Goal: Information Seeking & Learning: Learn about a topic

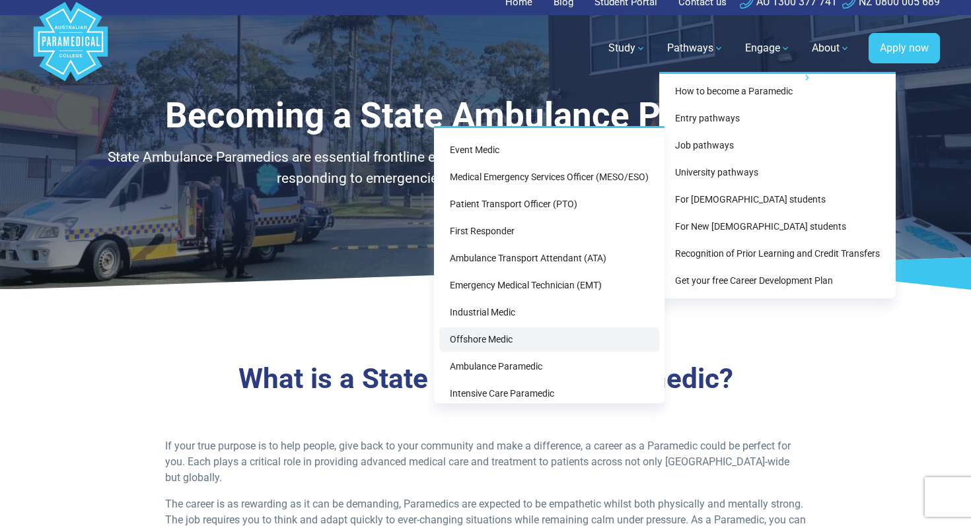
scroll to position [57, 0]
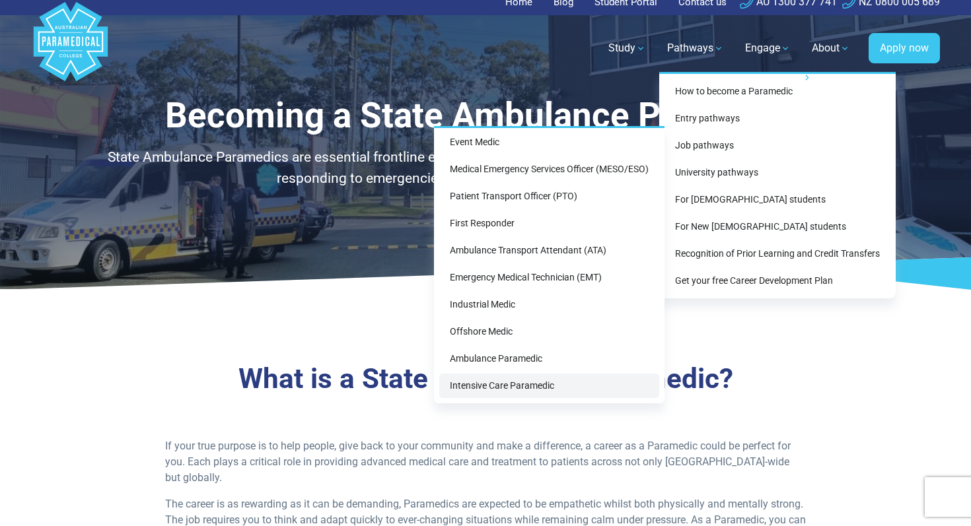
click at [519, 389] on link "Intensive Care Paramedic" at bounding box center [549, 386] width 220 height 24
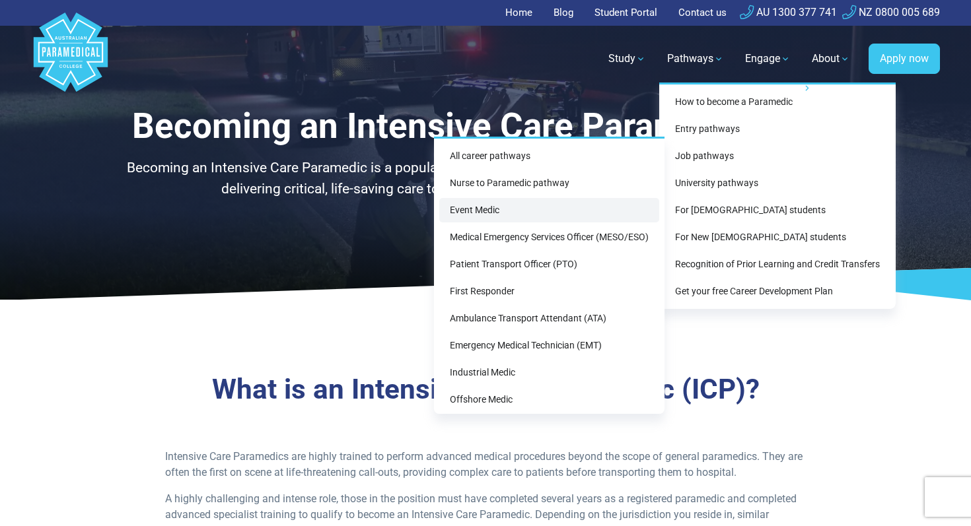
click at [491, 205] on link "Event Medic" at bounding box center [549, 210] width 220 height 24
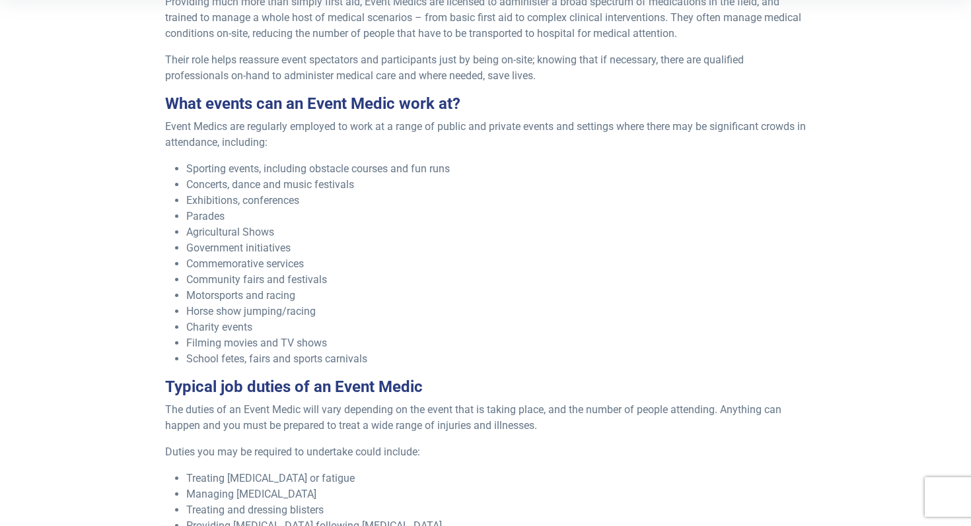
scroll to position [482, 0]
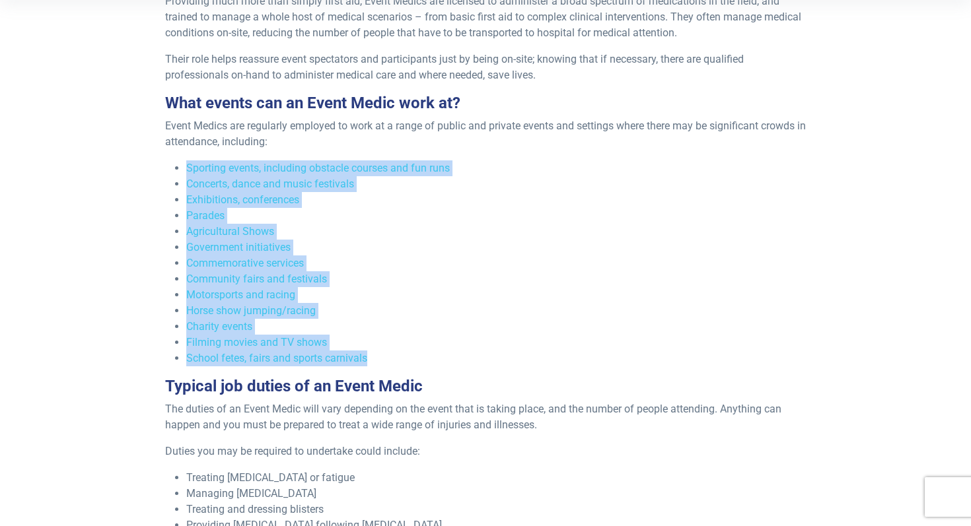
drag, startPoint x: 373, startPoint y: 359, endPoint x: 175, endPoint y: 160, distance: 280.7
click at [175, 161] on ul "Sporting events, including obstacle courses and fun runs Concerts, dance and mu…" at bounding box center [485, 264] width 641 height 206
copy ul "Sporting events, including obstacle courses and fun runs Concerts, dance and mu…"
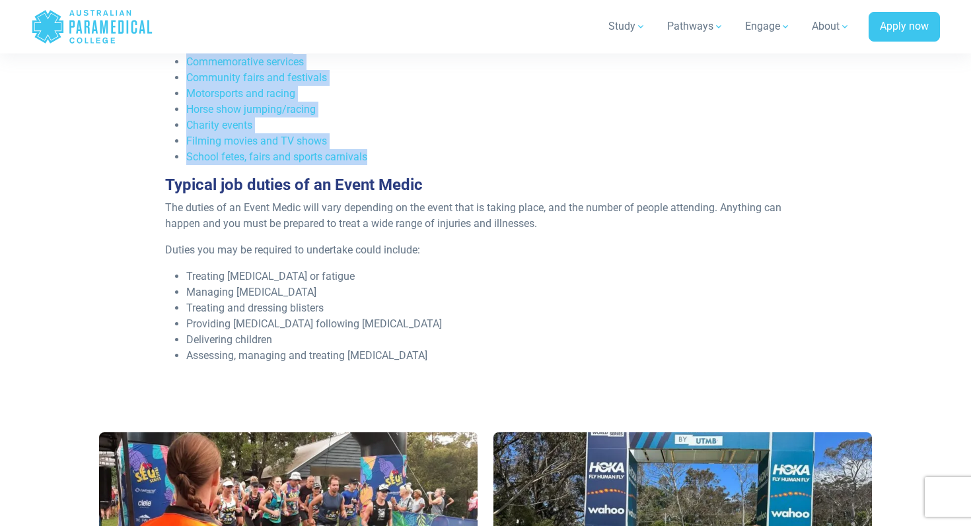
scroll to position [727, 0]
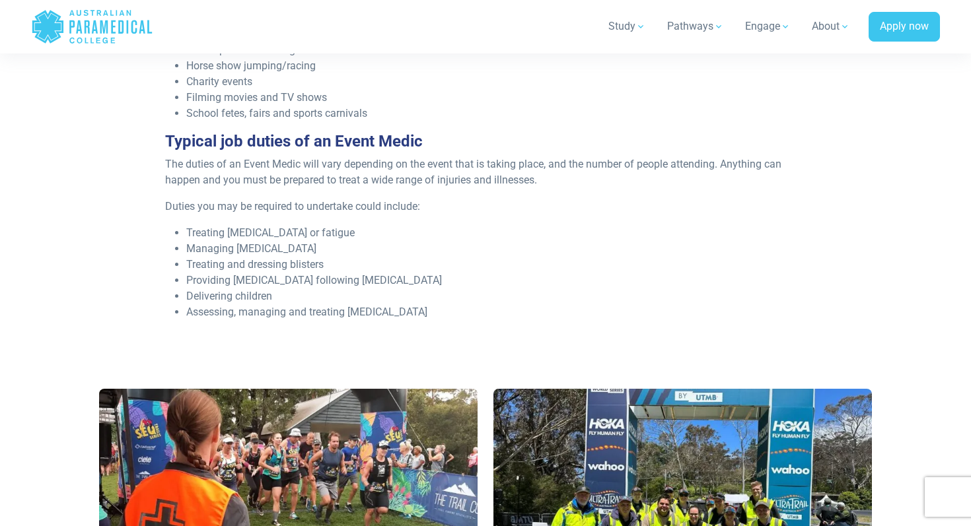
click at [431, 177] on p "The duties of an Event Medic will vary depending on the event that is taking pl…" at bounding box center [485, 173] width 641 height 32
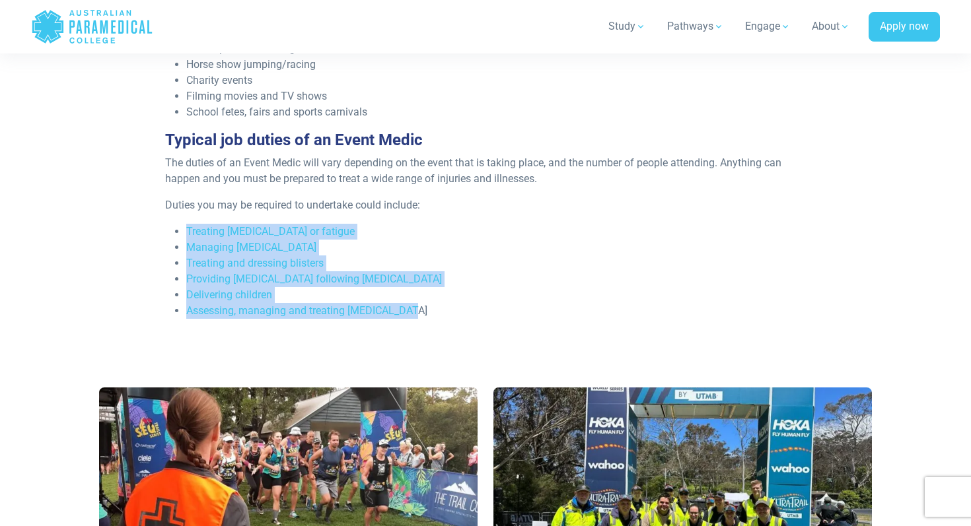
drag, startPoint x: 415, startPoint y: 312, endPoint x: 184, endPoint y: 235, distance: 243.8
click at [184, 235] on ul "Treating [MEDICAL_DATA] or fatigue Managing [MEDICAL_DATA] Treating and dressin…" at bounding box center [485, 271] width 641 height 95
copy ul "Treating [MEDICAL_DATA] or fatigue Managing [MEDICAL_DATA] Treating and dressin…"
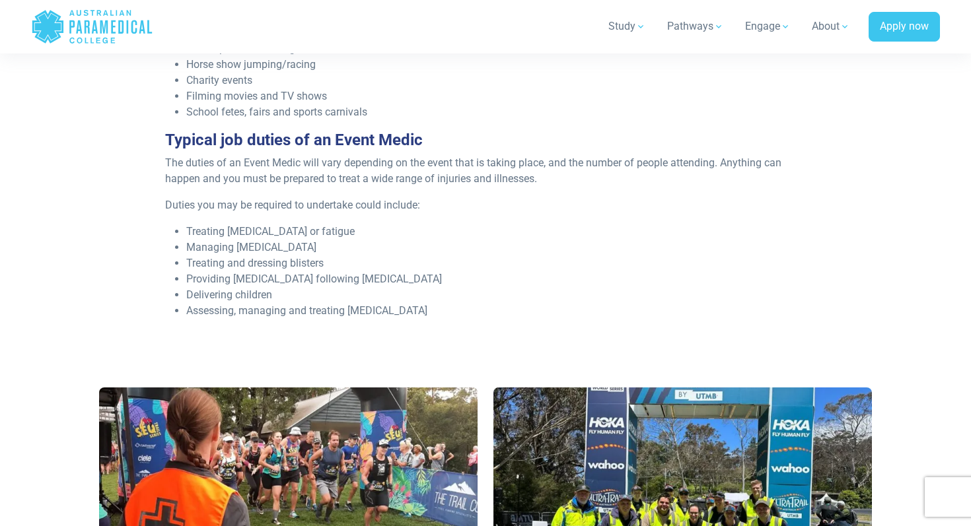
click at [483, 233] on li "Treating [MEDICAL_DATA] or fatigue" at bounding box center [496, 232] width 620 height 16
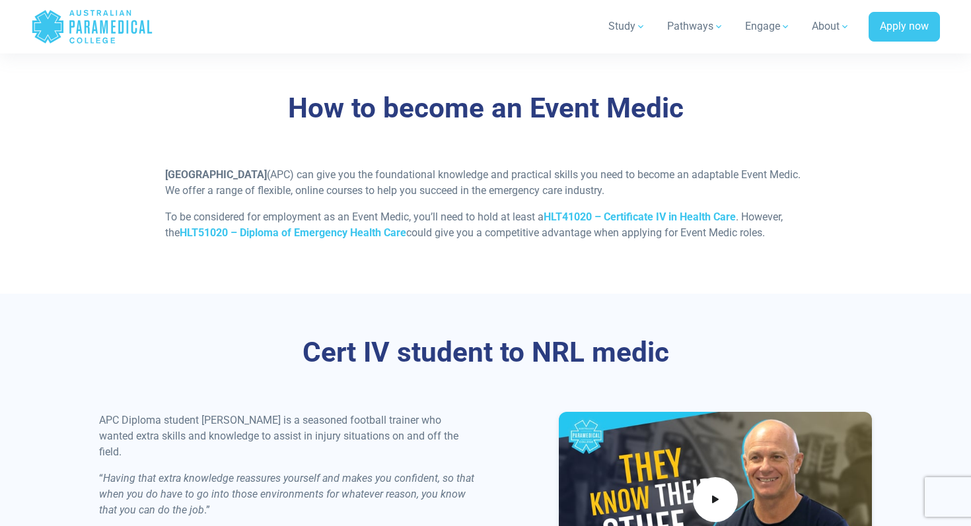
scroll to position [1329, 0]
